Goal: Task Accomplishment & Management: Manage account settings

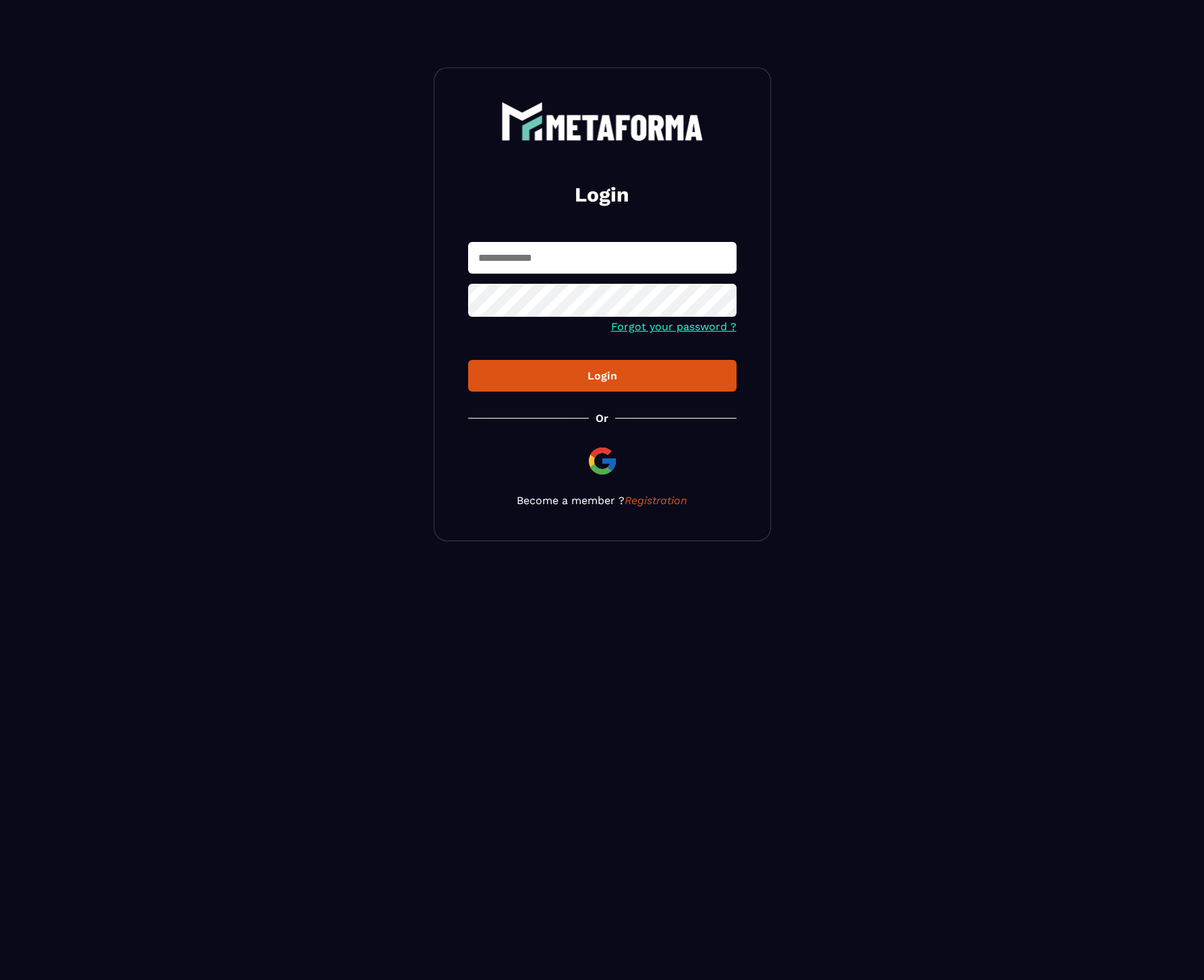
click at [541, 242] on input "text" at bounding box center [602, 258] width 268 height 32
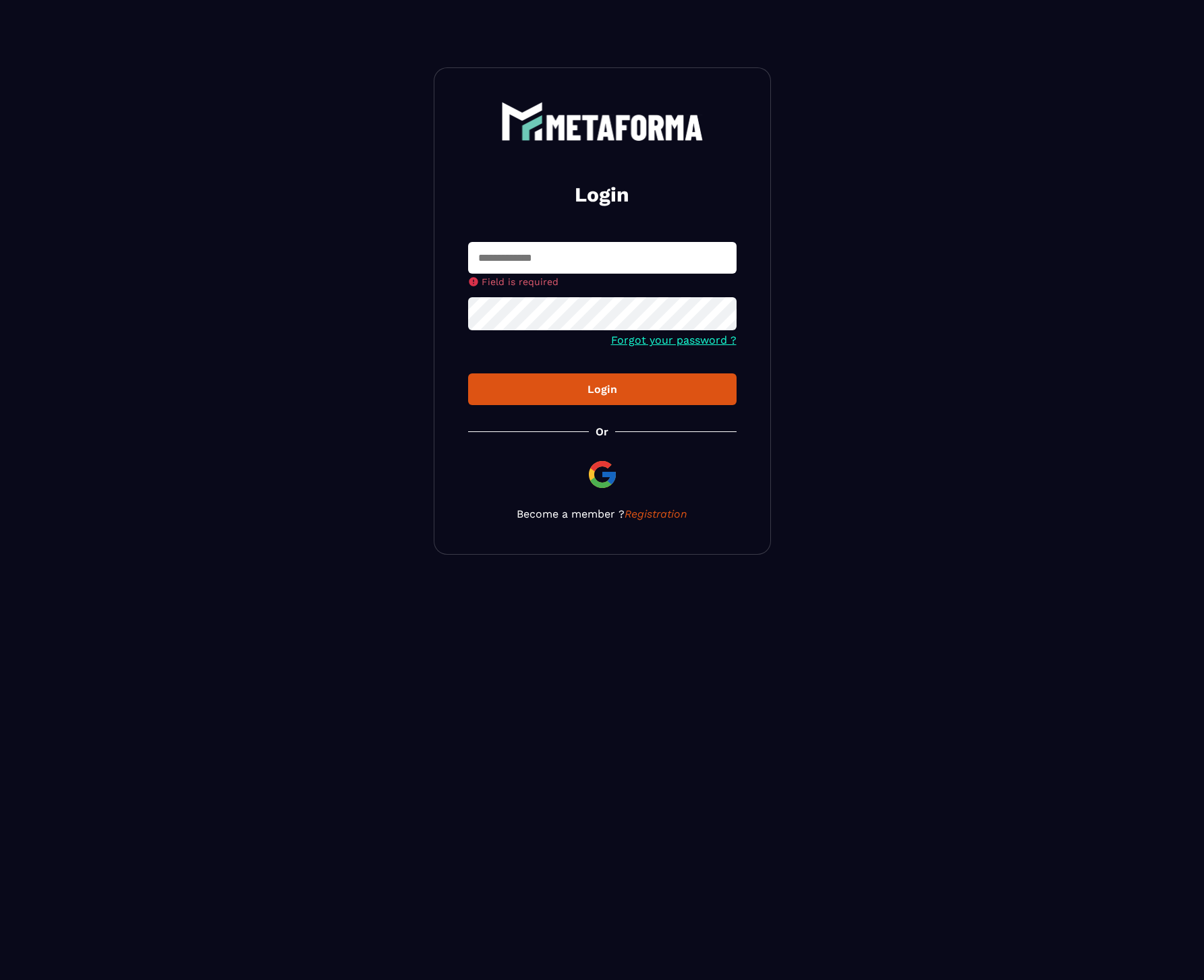
type input "**********"
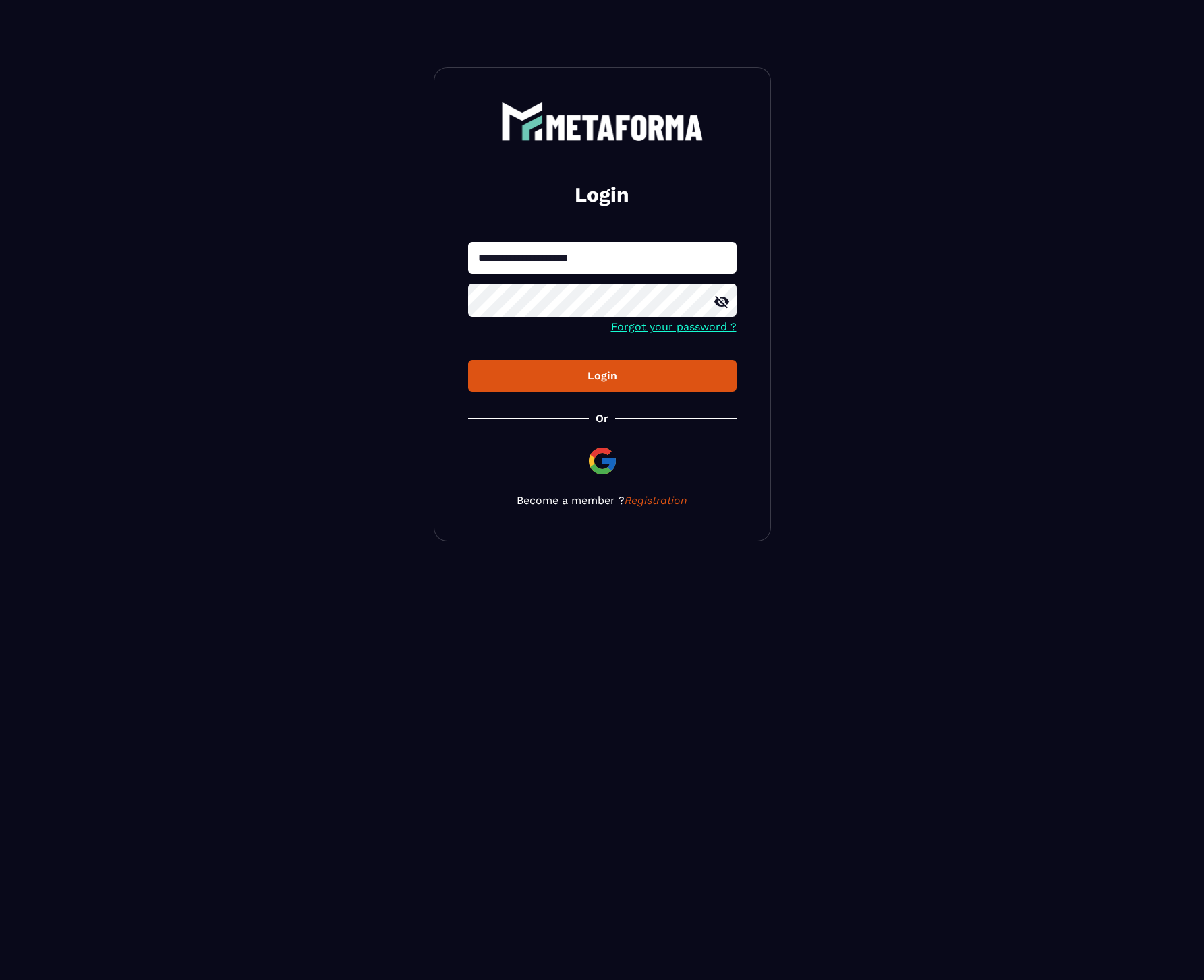
click at [663, 369] on button "Login" at bounding box center [602, 376] width 268 height 32
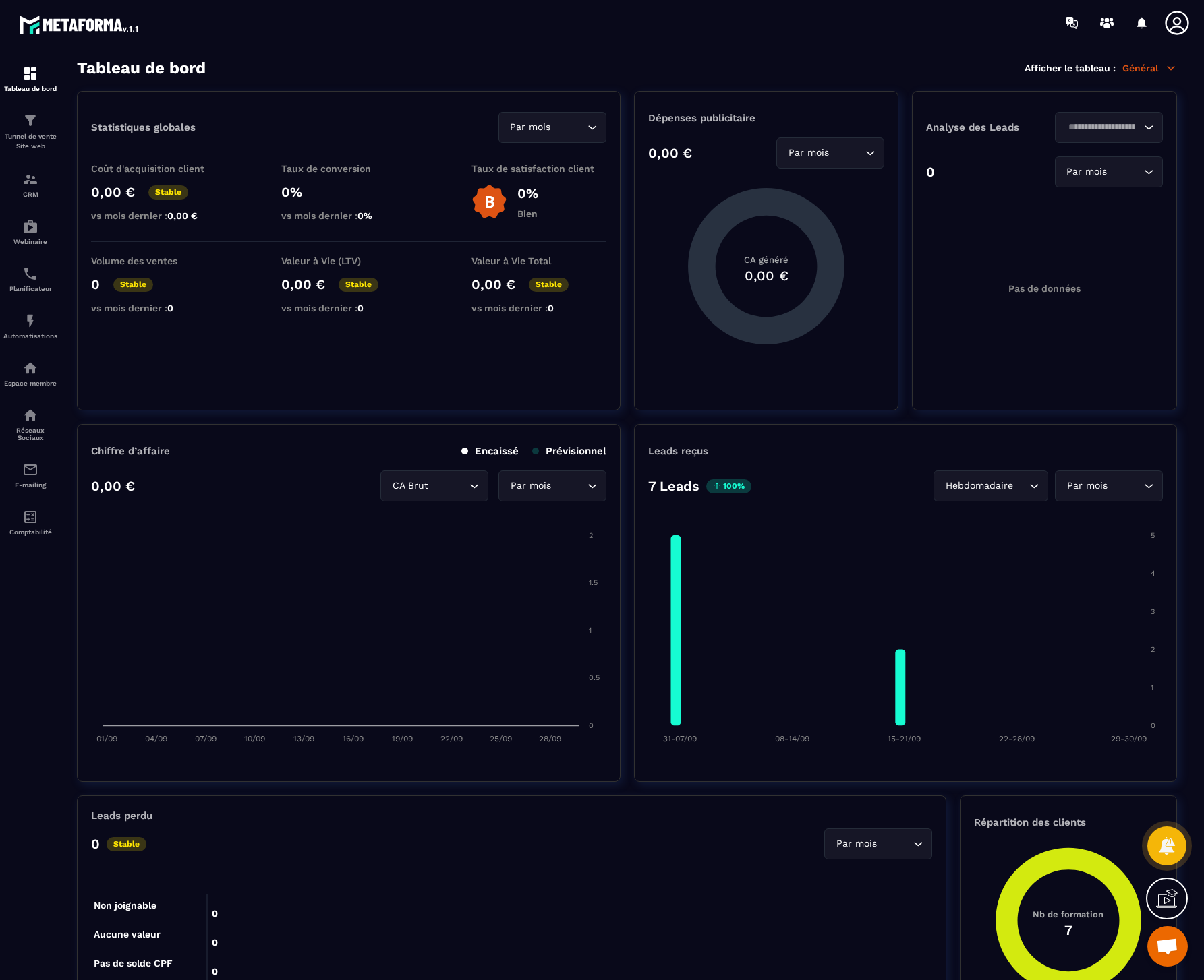
click at [1182, 20] on icon at bounding box center [1177, 22] width 27 height 27
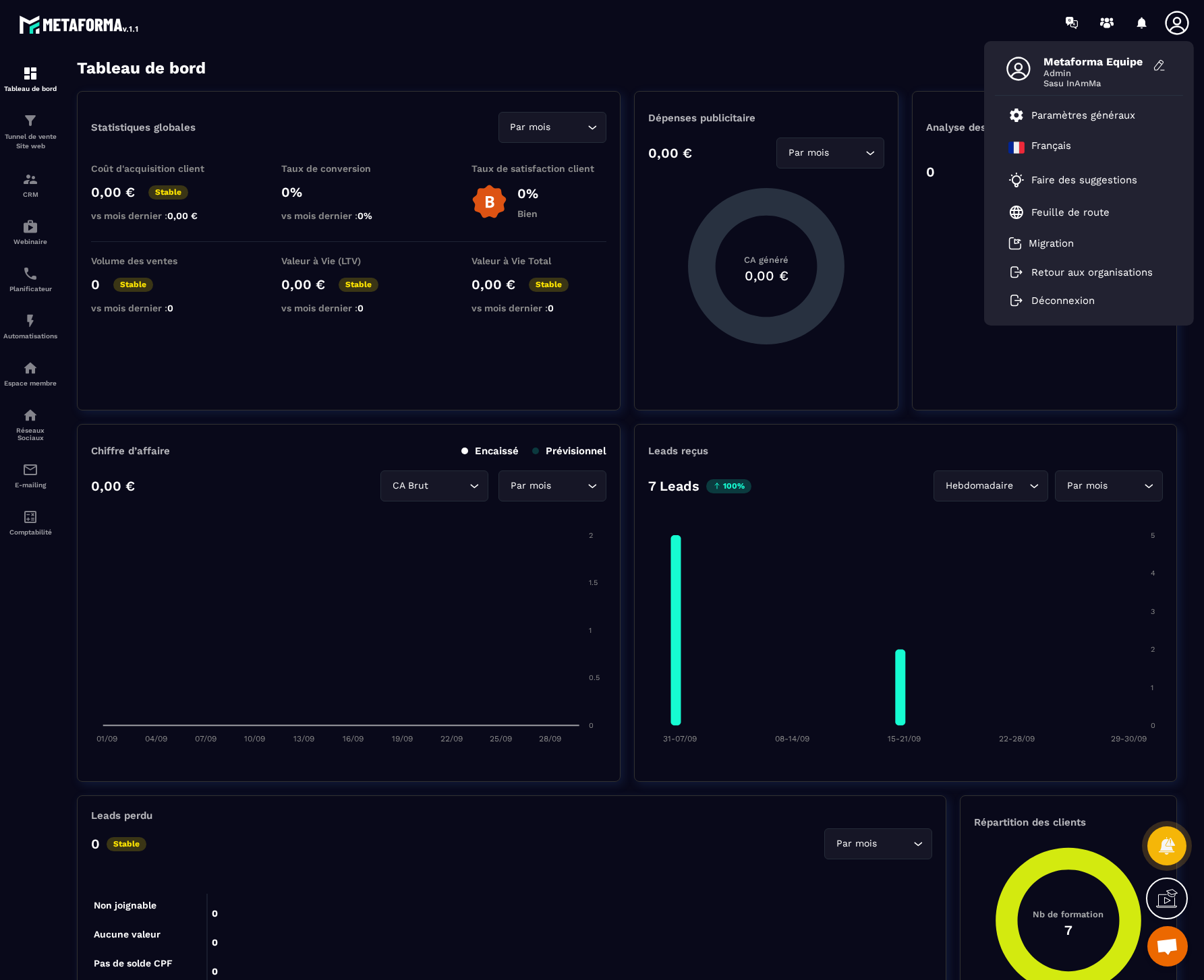
click at [1175, 25] on icon at bounding box center [1177, 22] width 27 height 27
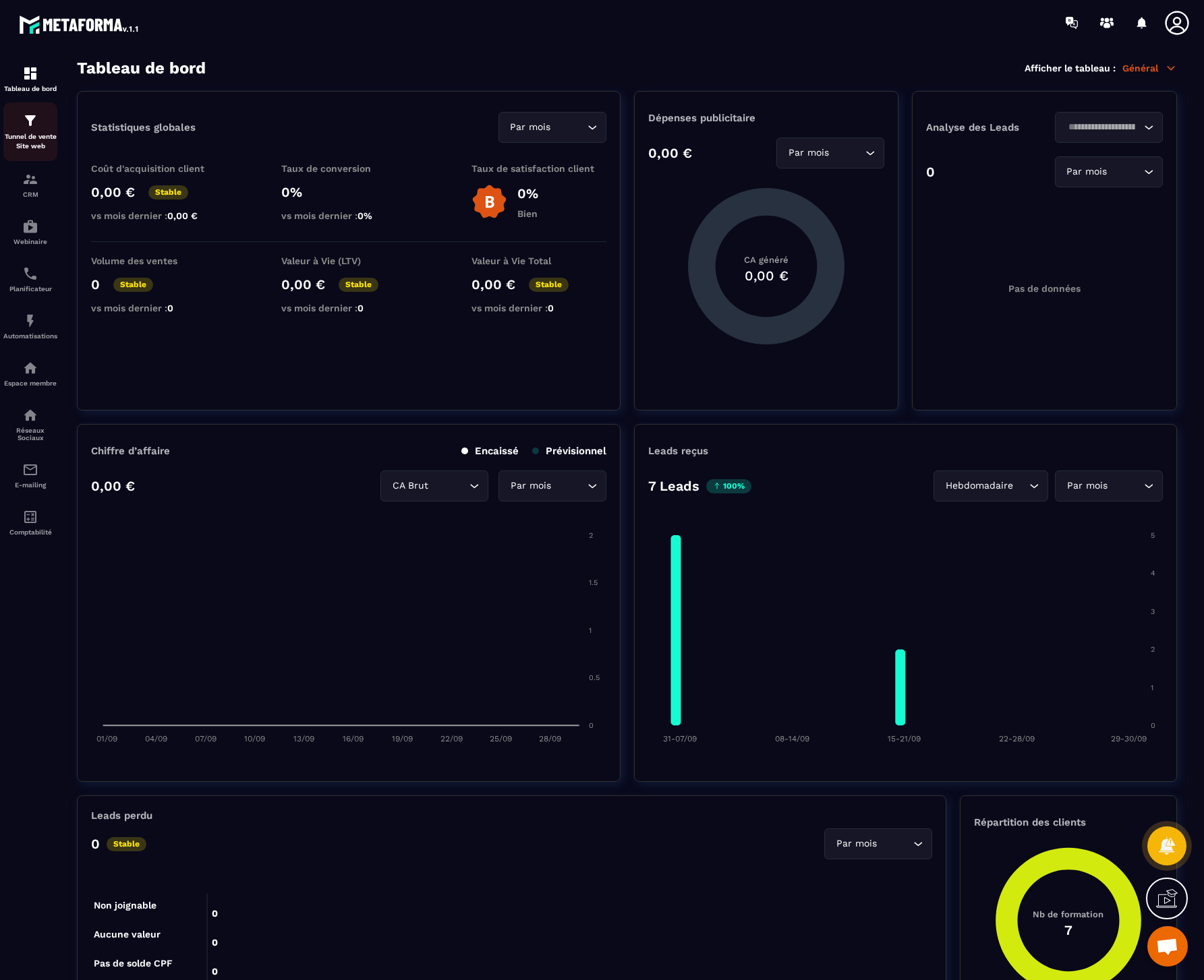
click at [26, 142] on p "Tunnel de vente Site web" at bounding box center [30, 142] width 54 height 19
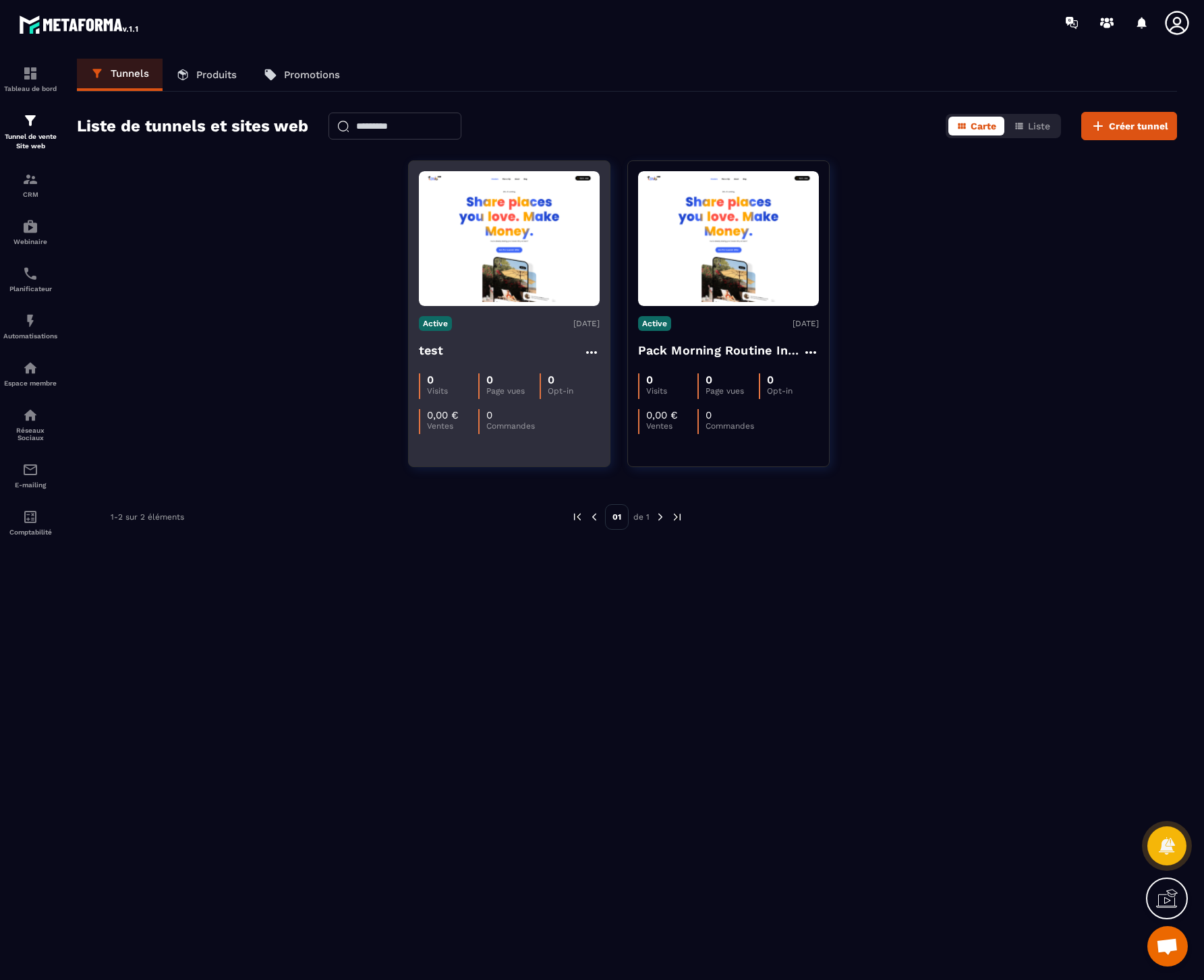
click at [493, 328] on div "Active [DATE]" at bounding box center [509, 323] width 181 height 15
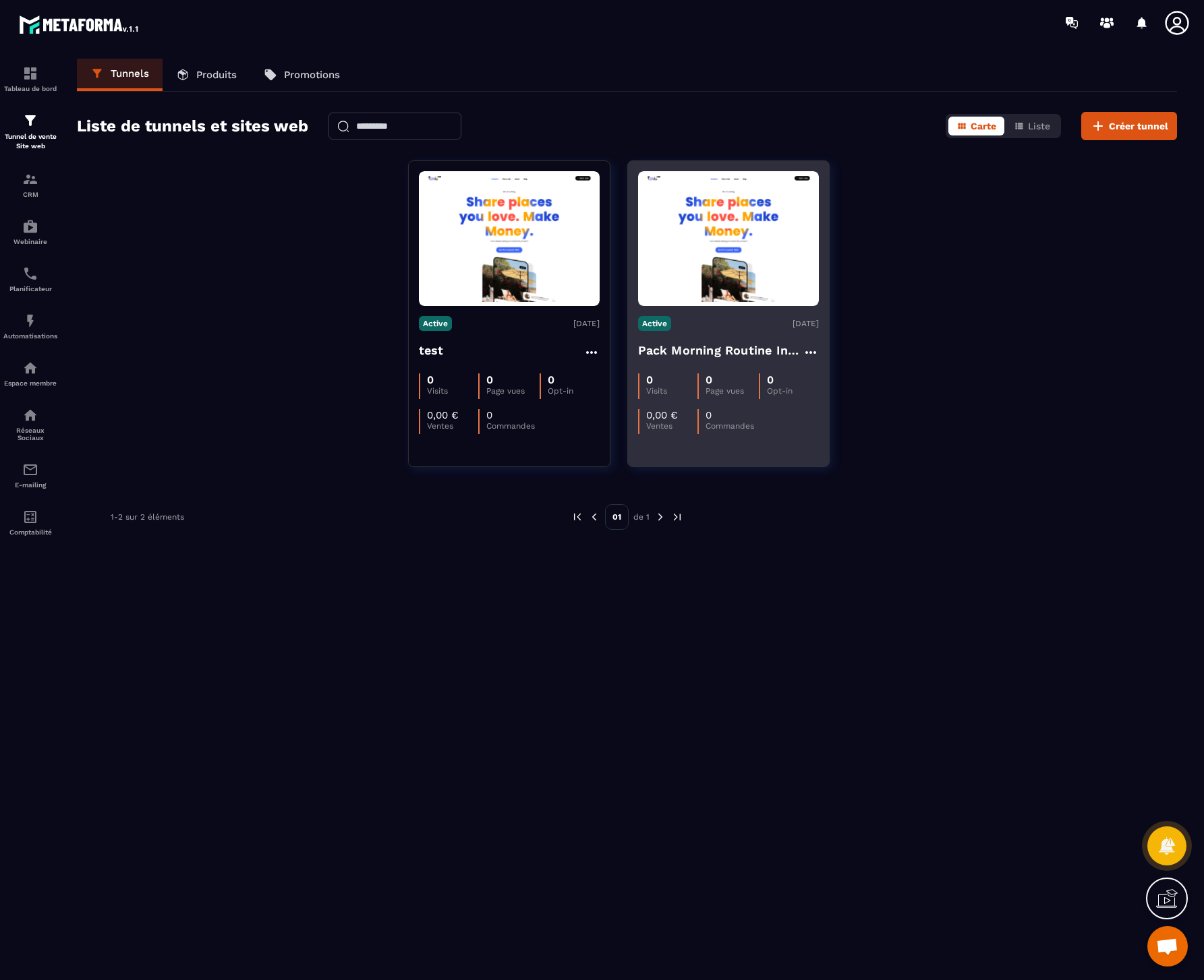
click at [690, 351] on h4 "Pack Morning Routine InAmMa" at bounding box center [720, 351] width 164 height 19
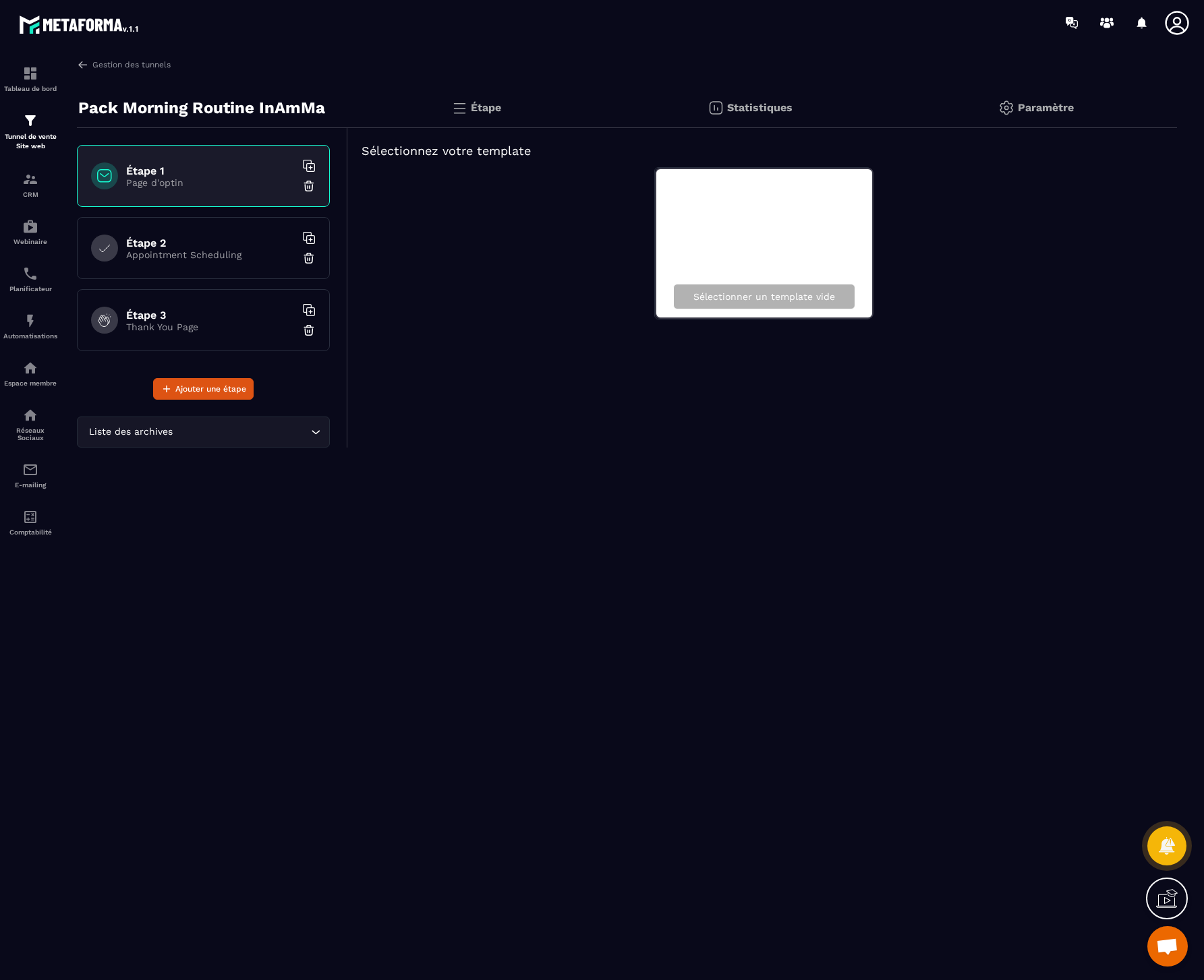
click at [195, 242] on h6 "Étape 2" at bounding box center [210, 243] width 169 height 13
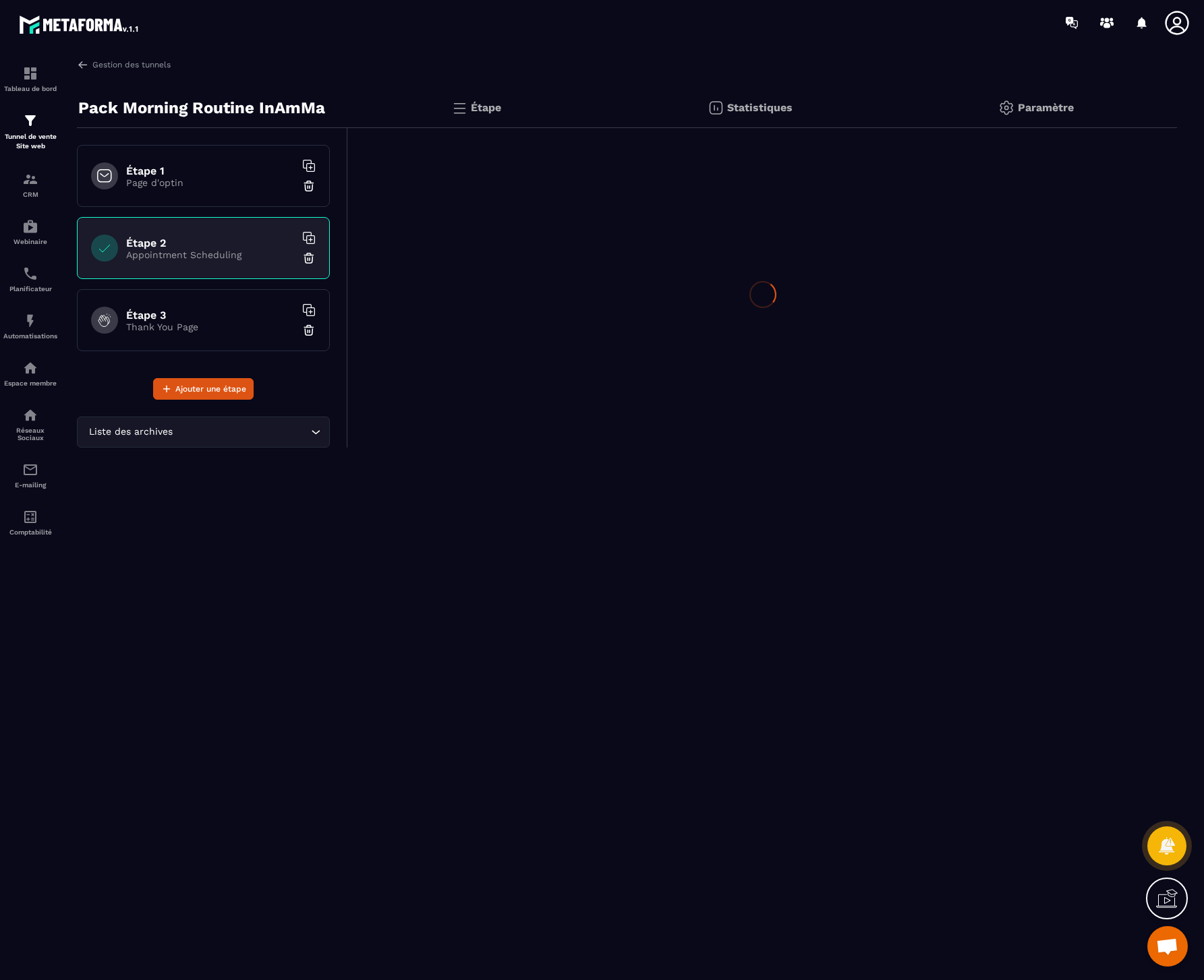
click at [194, 303] on div "Étape 3 Thank You Page" at bounding box center [203, 320] width 253 height 62
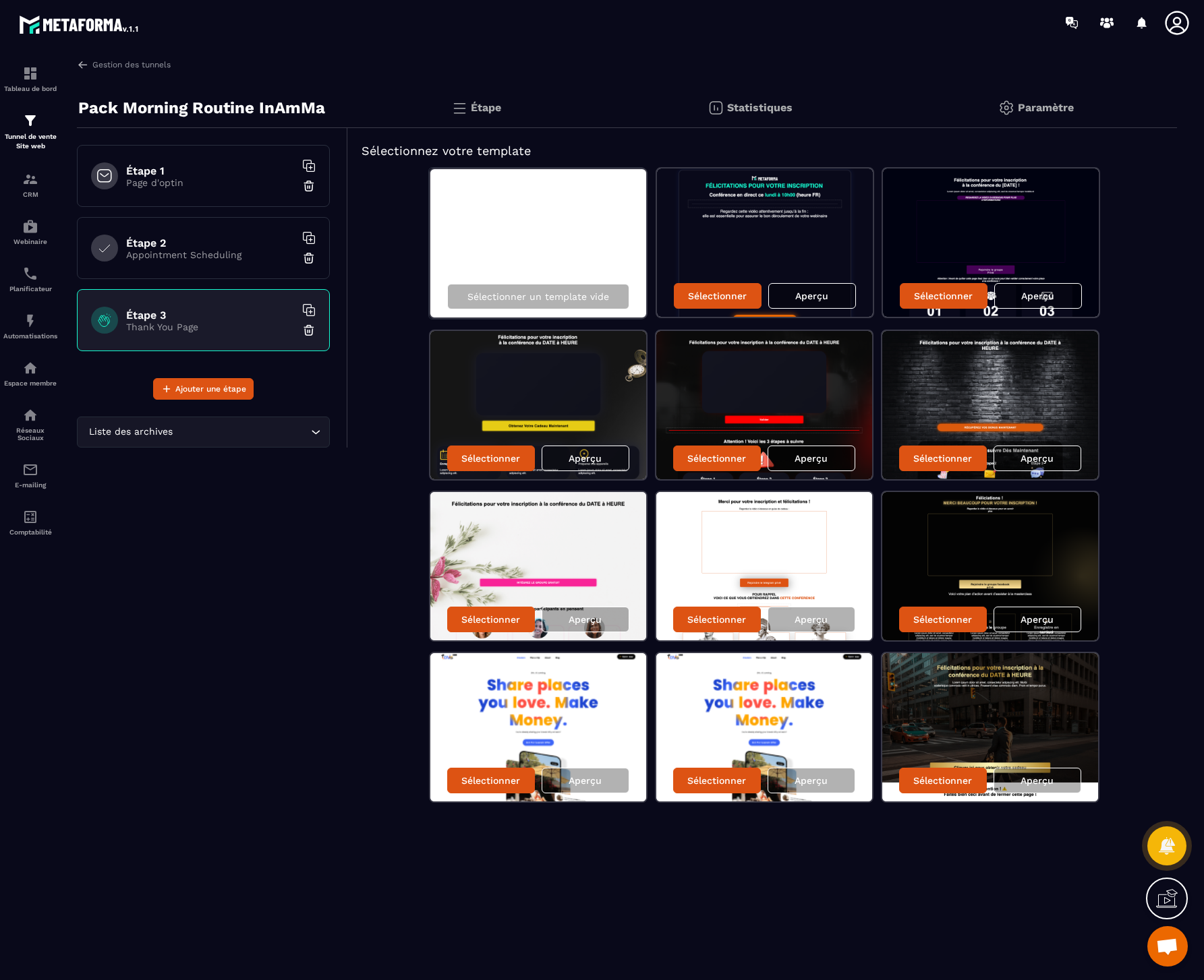
click at [200, 186] on p "Page d'optin" at bounding box center [210, 182] width 169 height 11
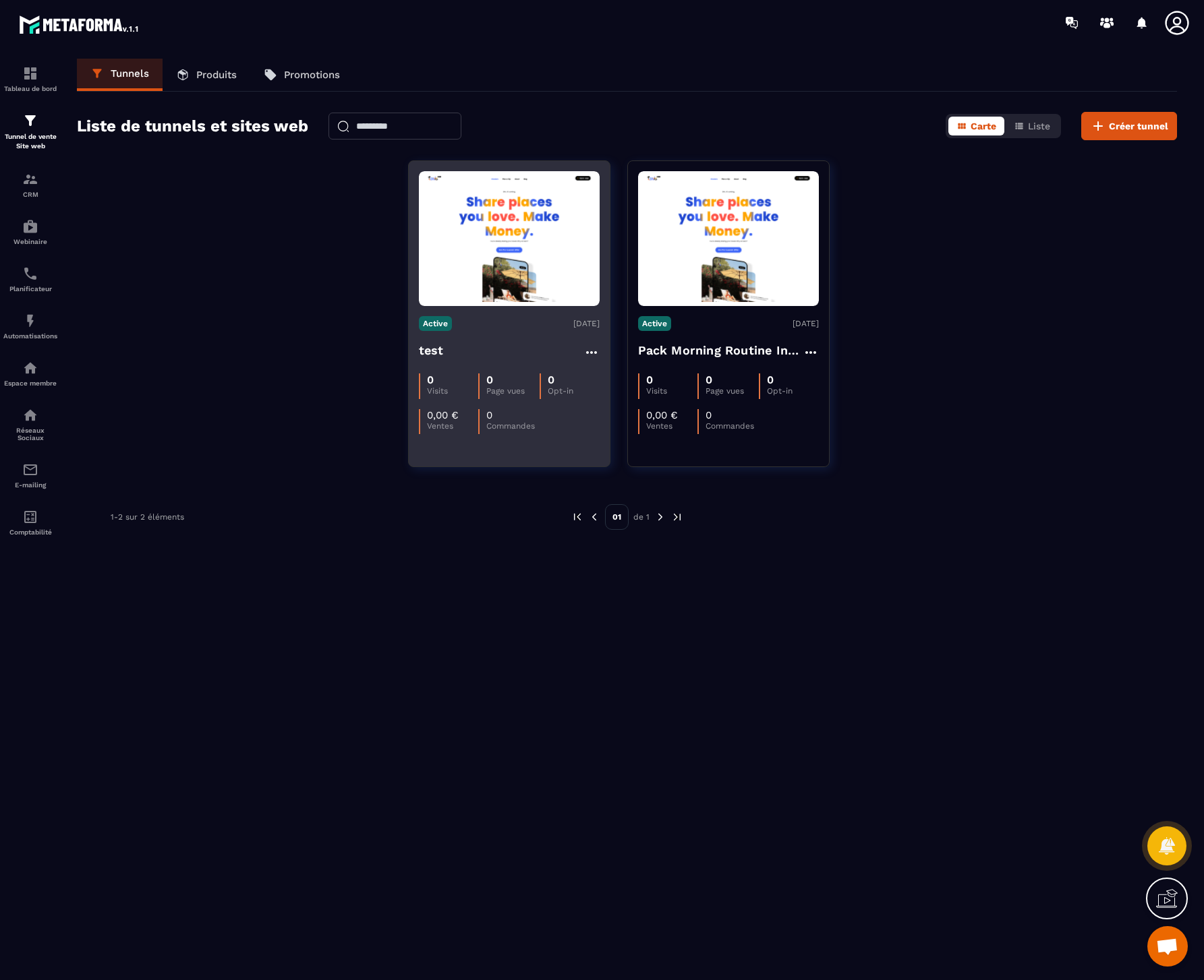
click at [505, 284] on img at bounding box center [509, 239] width 181 height 127
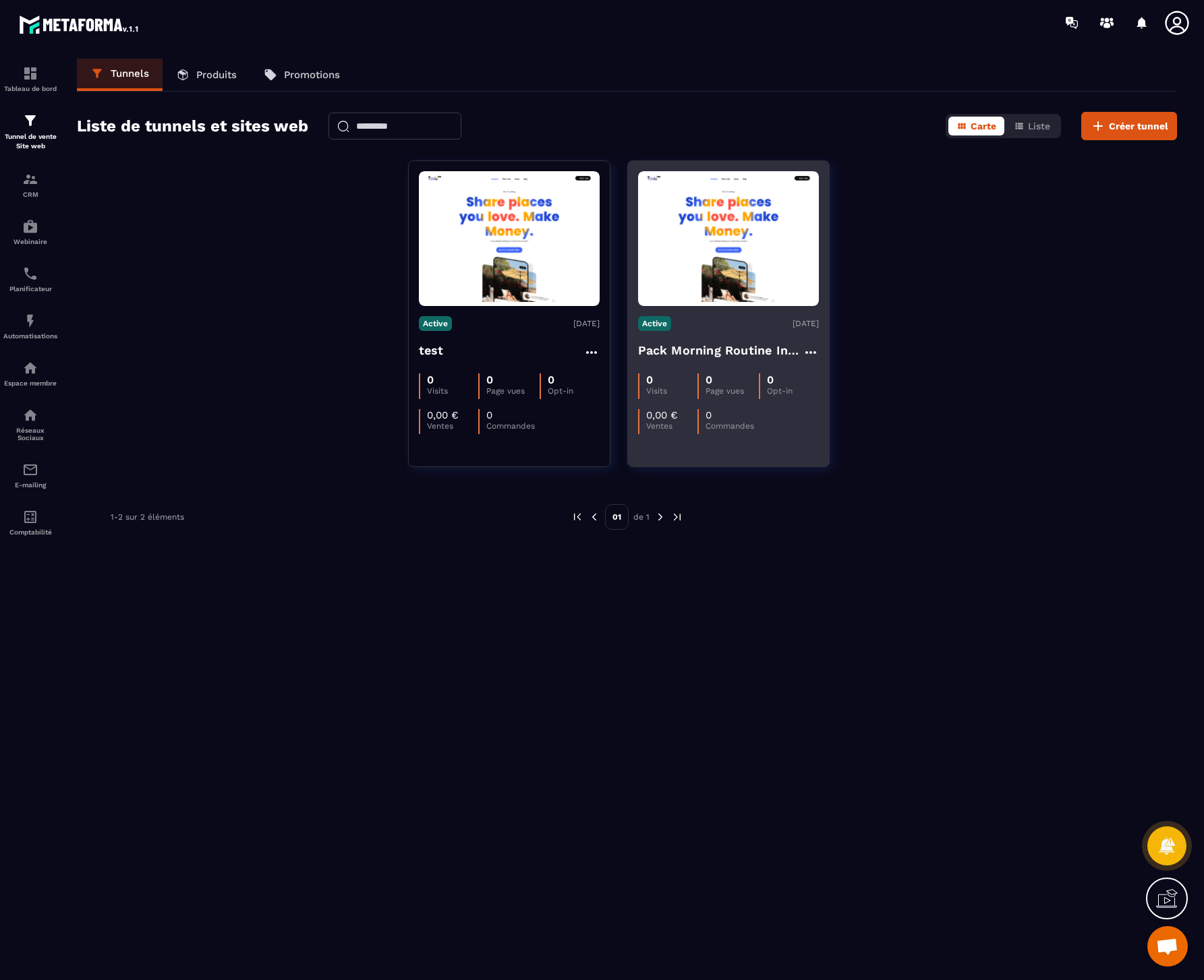
click at [666, 351] on h4 "Pack Morning Routine InAmMa" at bounding box center [720, 351] width 164 height 19
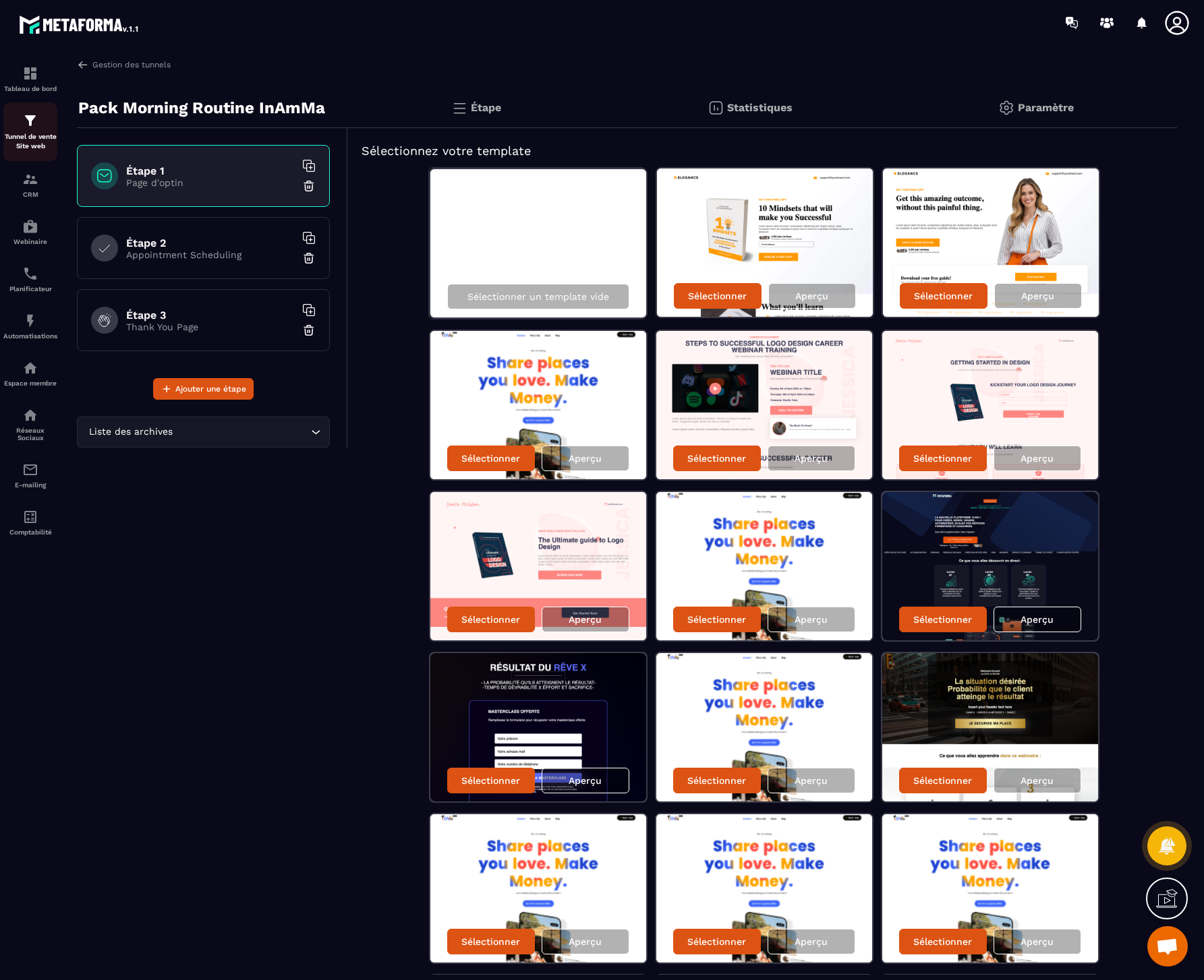
click at [32, 134] on p "Tunnel de vente Site web" at bounding box center [30, 142] width 54 height 19
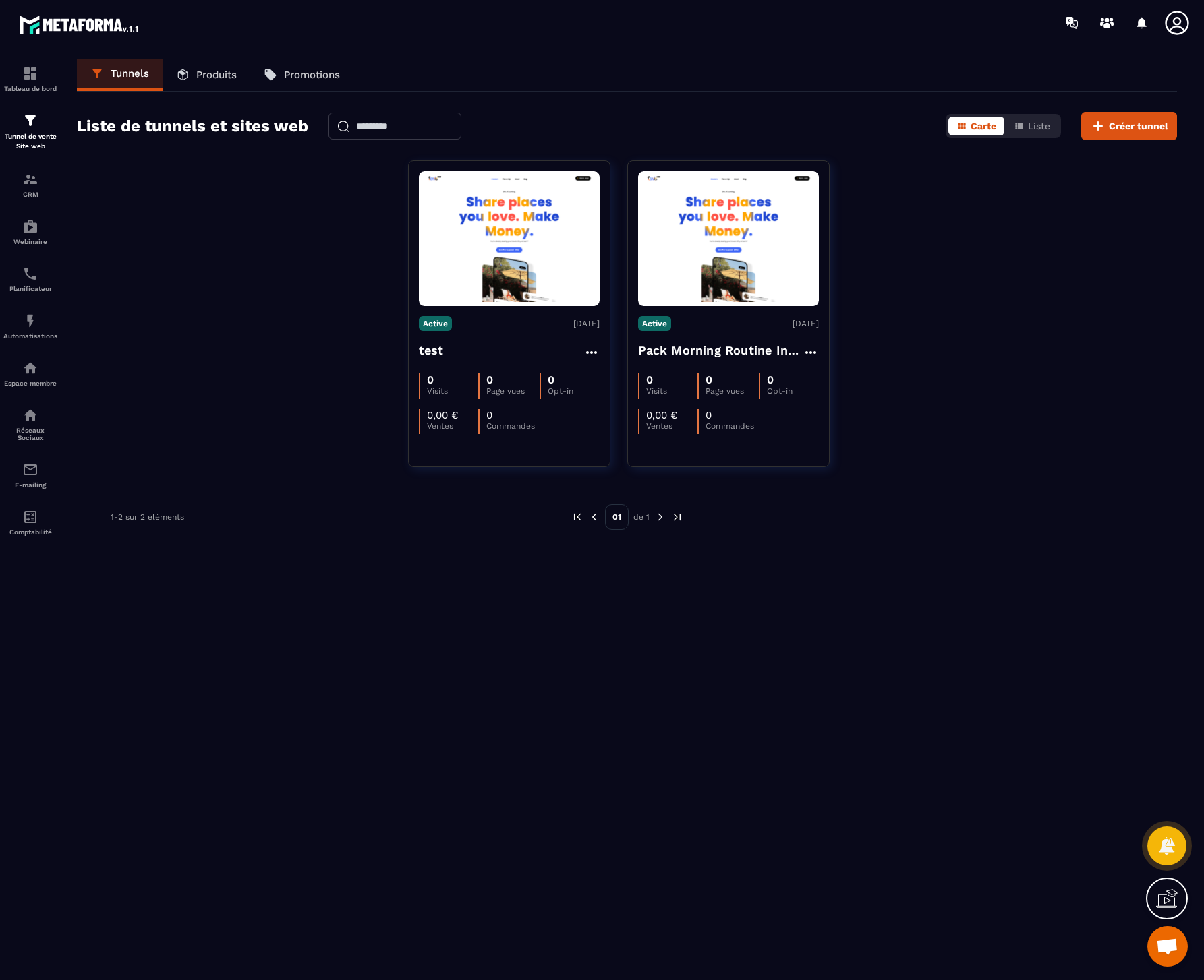
click at [1175, 17] on icon at bounding box center [1177, 22] width 24 height 24
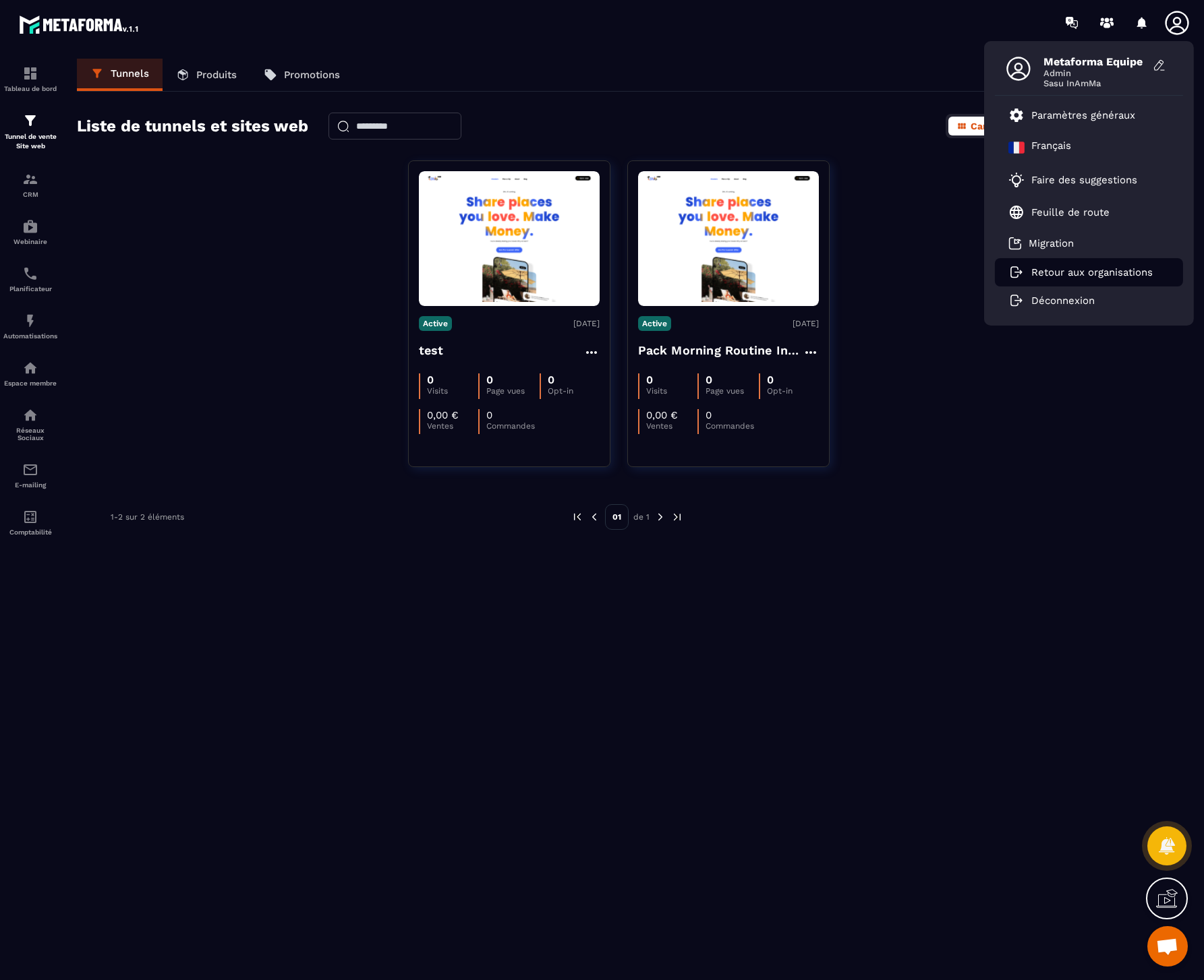
click at [1109, 270] on p "Retour aux organisations" at bounding box center [1092, 272] width 122 height 12
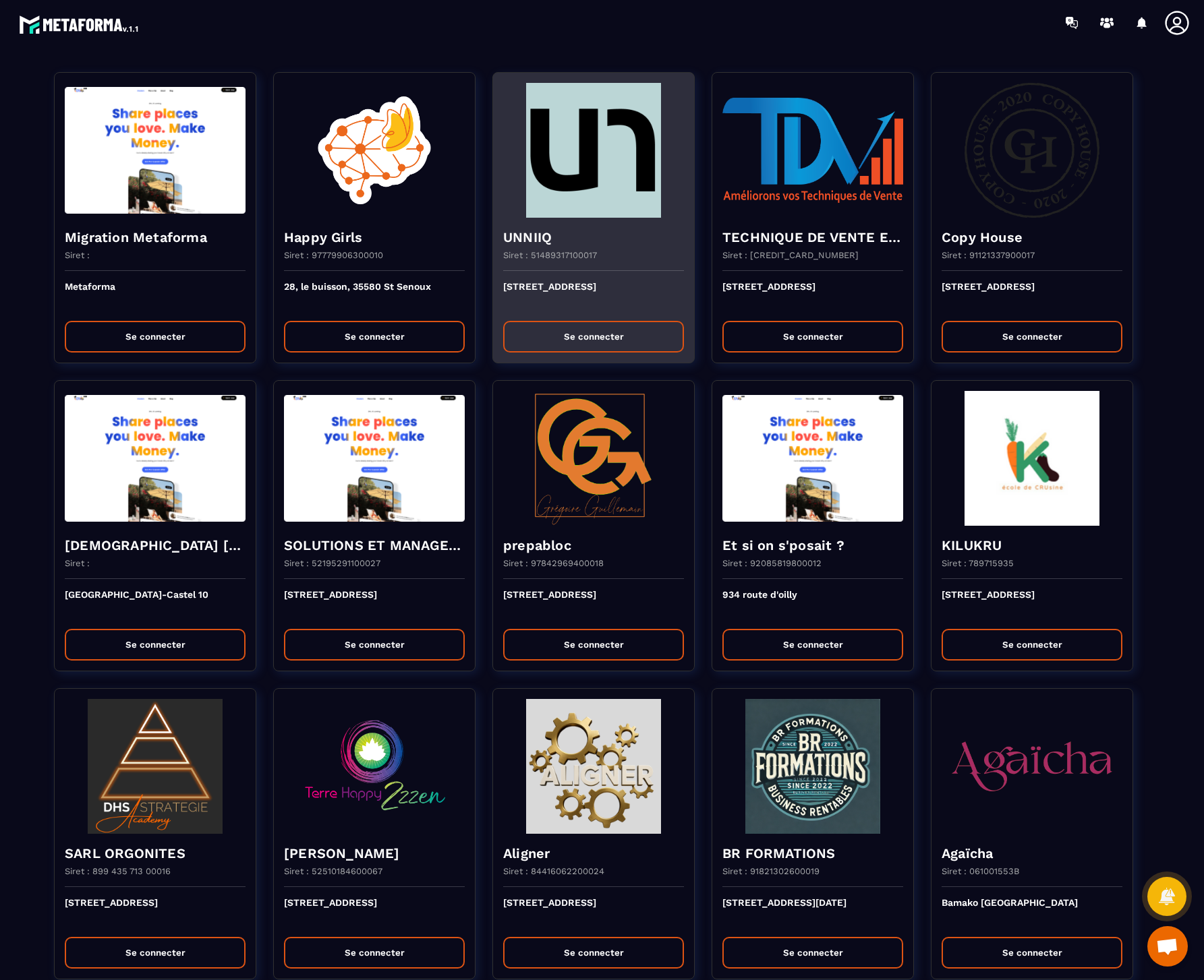
scroll to position [1560, 0]
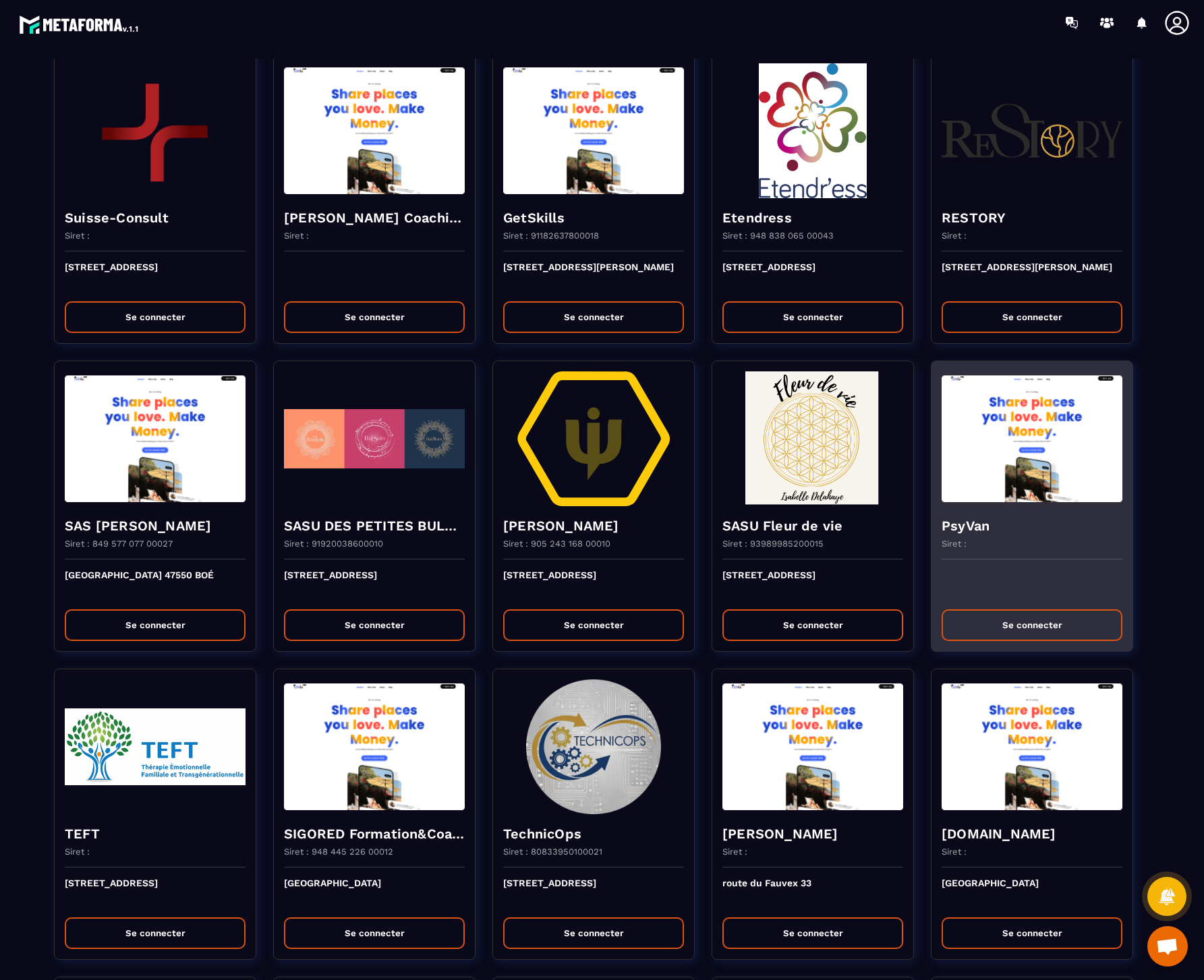
click at [1019, 631] on button "Se connecter" at bounding box center [1032, 626] width 181 height 32
